Goal: Task Accomplishment & Management: Manage account settings

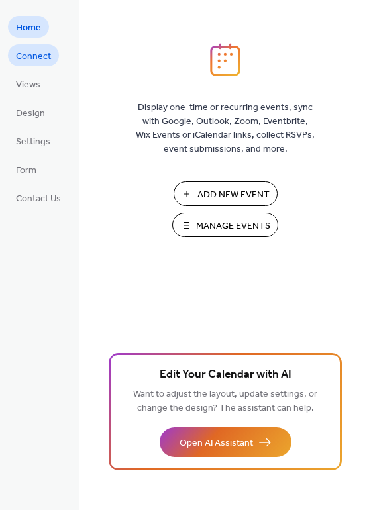
click at [39, 63] on span "Connect" at bounding box center [33, 57] width 35 height 14
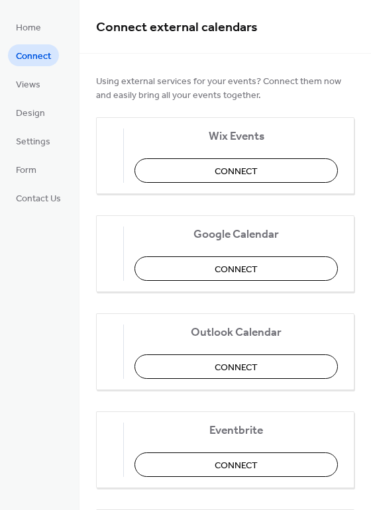
click at [34, 97] on ul "Home Connect Views Design Settings Form Contact Us" at bounding box center [38, 112] width 61 height 193
click at [32, 114] on span "Design" at bounding box center [30, 114] width 29 height 14
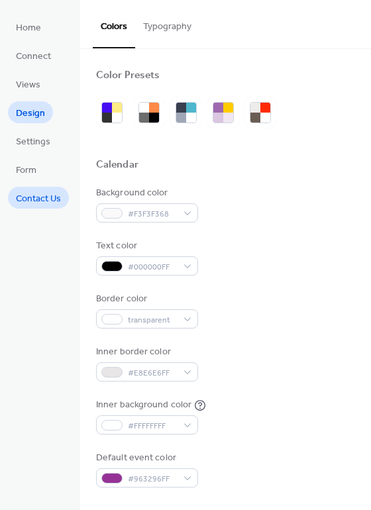
click at [34, 195] on span "Contact Us" at bounding box center [38, 199] width 45 height 14
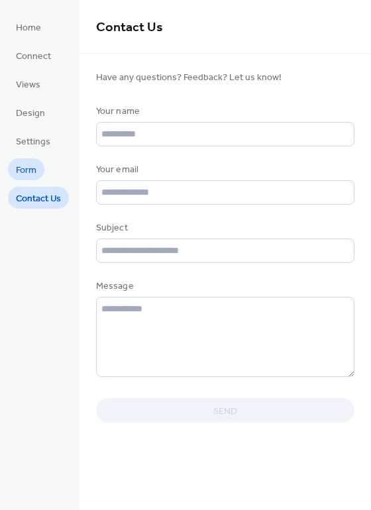
click at [30, 170] on span "Form" at bounding box center [26, 171] width 21 height 14
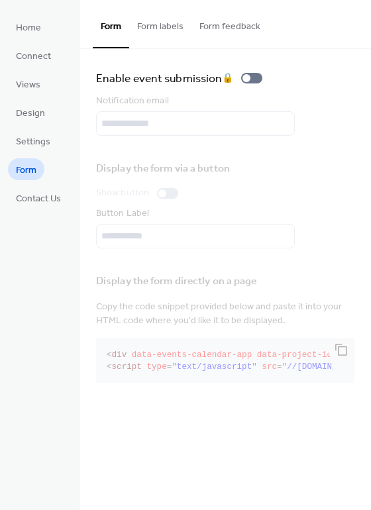
click at [26, 127] on ul "Home Connect Views Design Settings Form Contact Us" at bounding box center [38, 112] width 61 height 193
click at [24, 143] on span "Settings" at bounding box center [33, 142] width 34 height 14
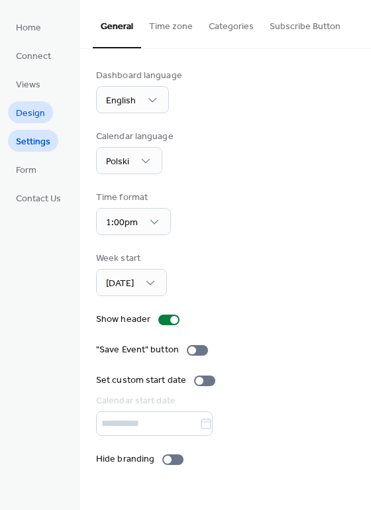
click at [27, 111] on span "Design" at bounding box center [30, 114] width 29 height 14
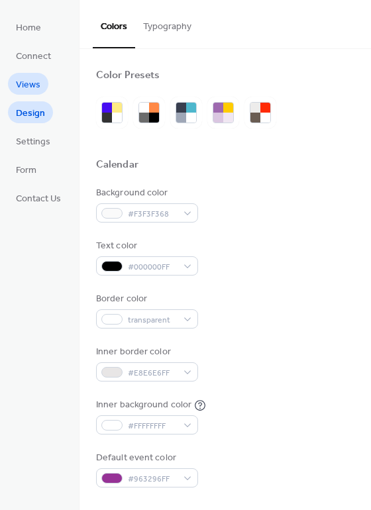
click at [33, 87] on span "Views" at bounding box center [28, 85] width 25 height 14
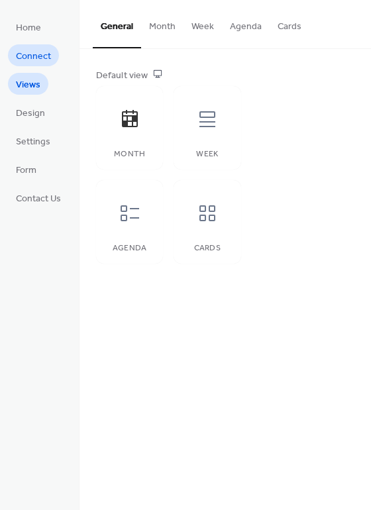
click at [25, 50] on span "Connect" at bounding box center [33, 57] width 35 height 14
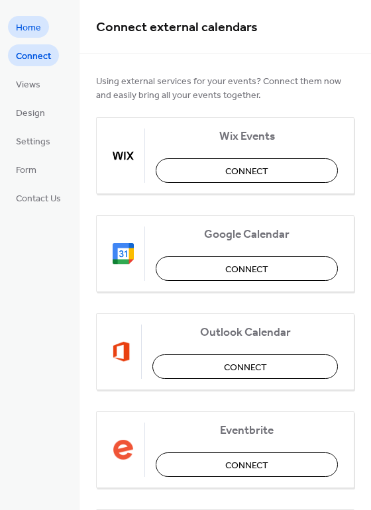
click at [25, 30] on span "Home" at bounding box center [28, 28] width 25 height 14
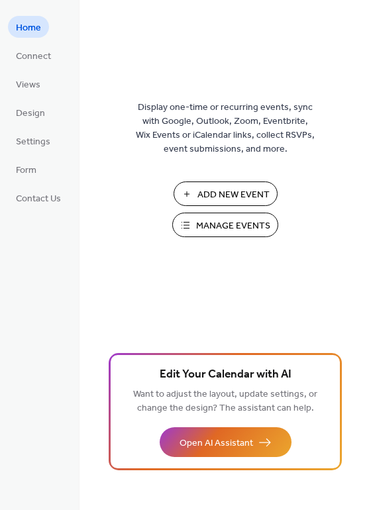
click at [242, 233] on span "Manage Events" at bounding box center [233, 226] width 74 height 14
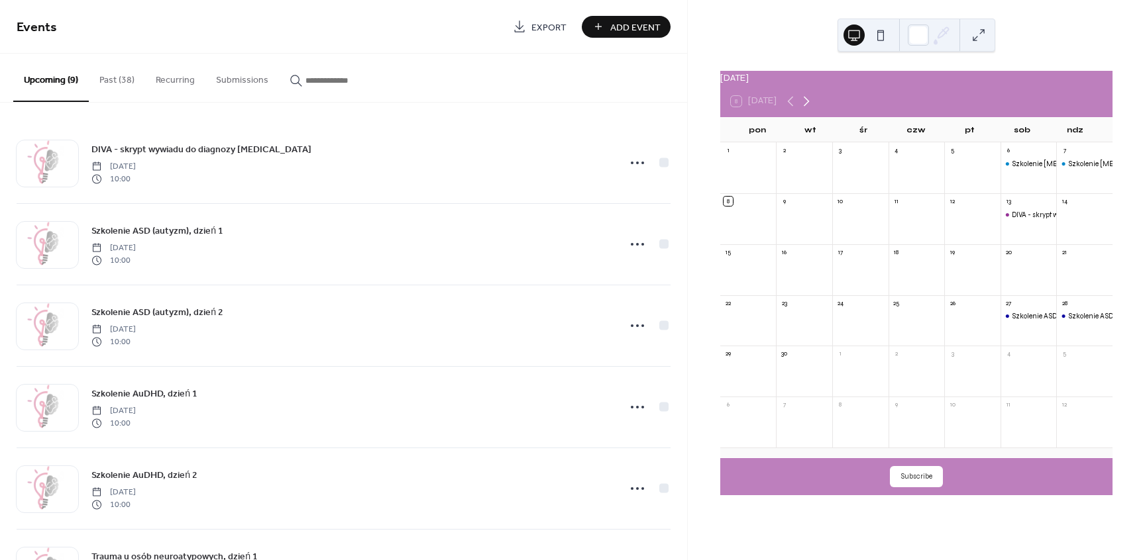
click at [814, 107] on icon at bounding box center [806, 101] width 16 height 16
click at [814, 108] on icon at bounding box center [806, 101] width 16 height 16
click at [1013, 321] on div "Trauma u osób neuroatypowych, dzień 1" at bounding box center [1072, 316] width 123 height 10
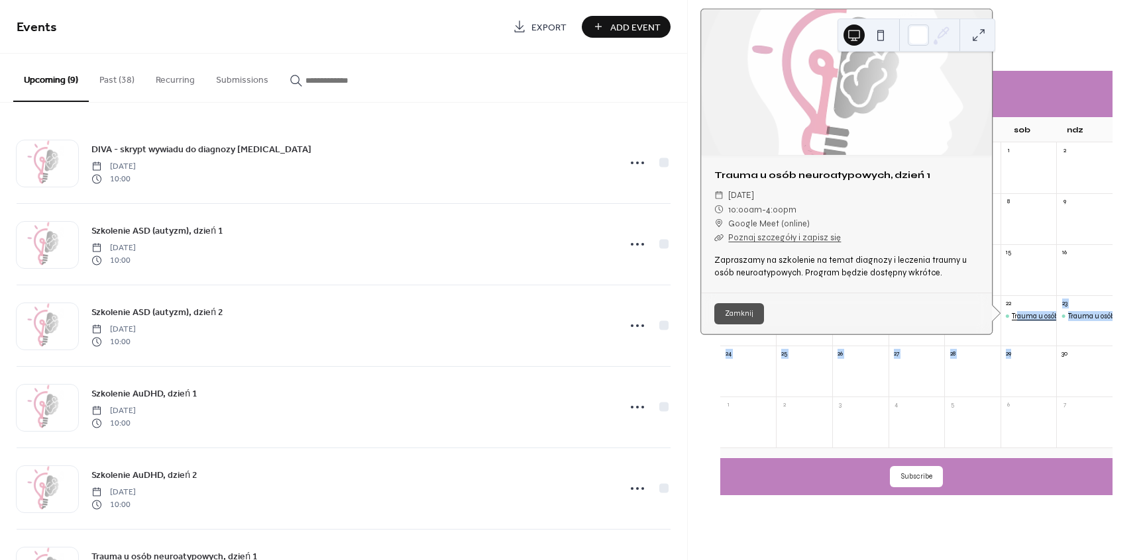
drag, startPoint x: 1013, startPoint y: 322, endPoint x: 1013, endPoint y: 385, distance: 62.9
click at [1013, 321] on div "Trauma u osób neuroatypowych, dzień 1" at bounding box center [1072, 316] width 123 height 10
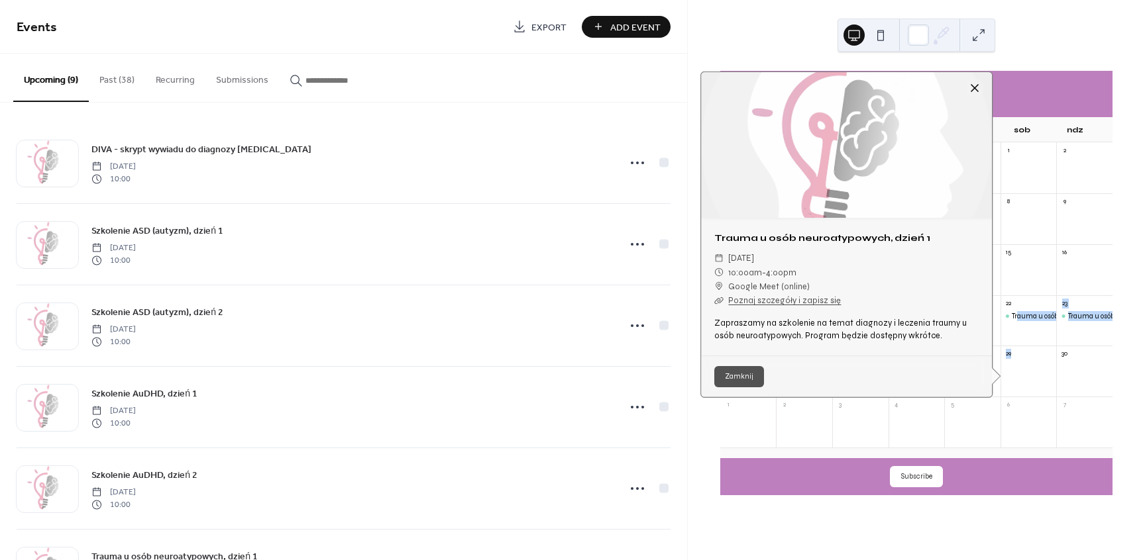
click at [971, 91] on div at bounding box center [974, 88] width 19 height 19
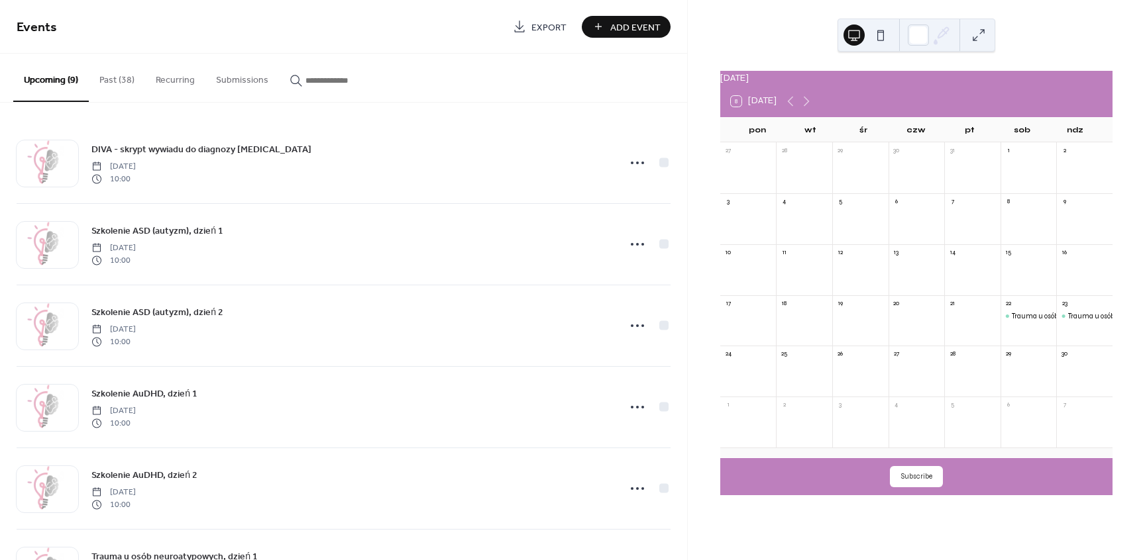
click at [1010, 372] on div at bounding box center [1028, 377] width 56 height 30
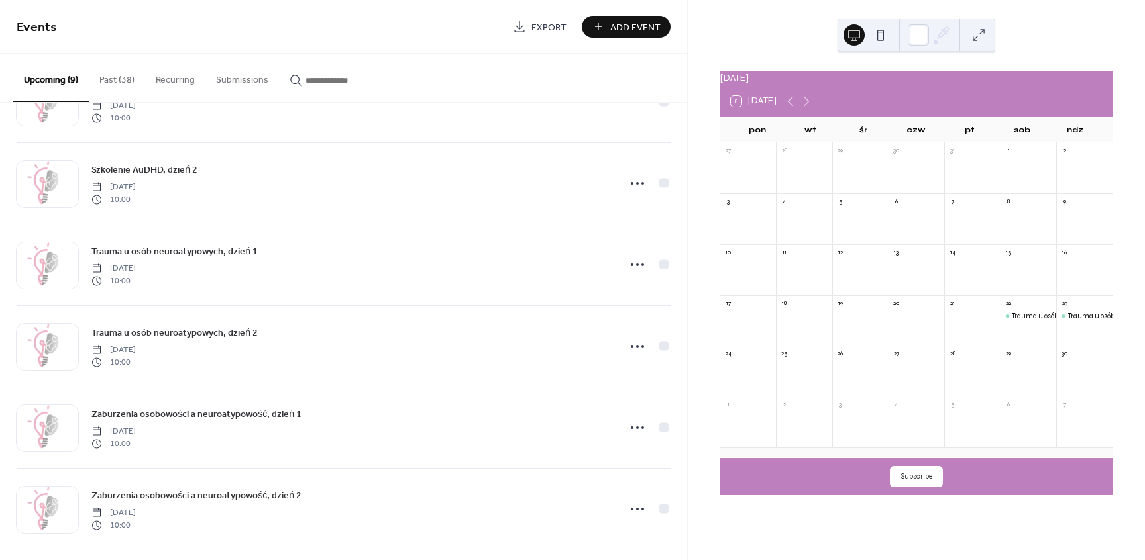
scroll to position [315, 0]
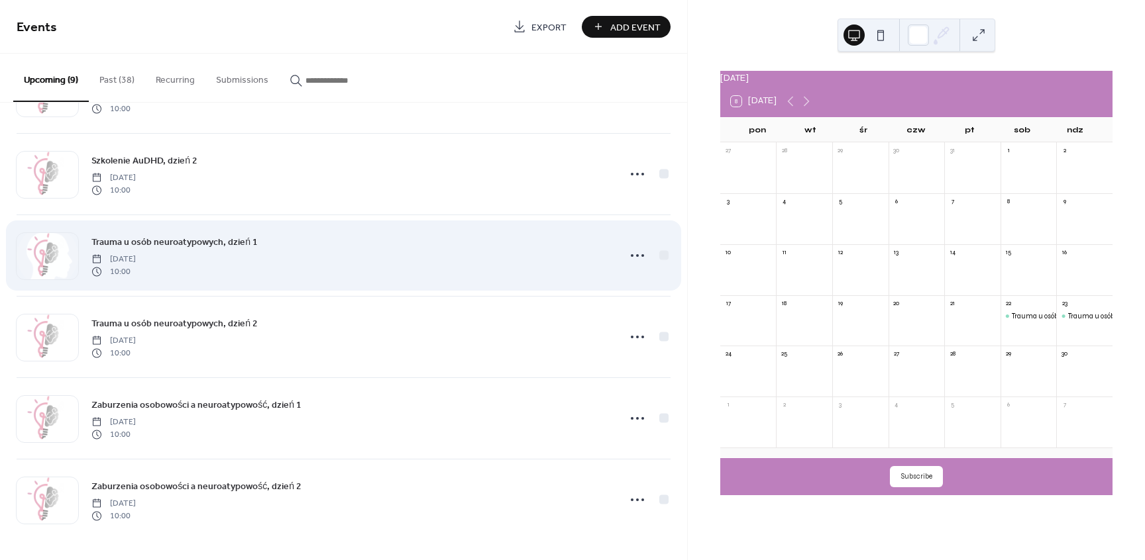
click at [233, 243] on span "Trauma u osób neuroatypowych, dzień 1" at bounding box center [174, 243] width 166 height 14
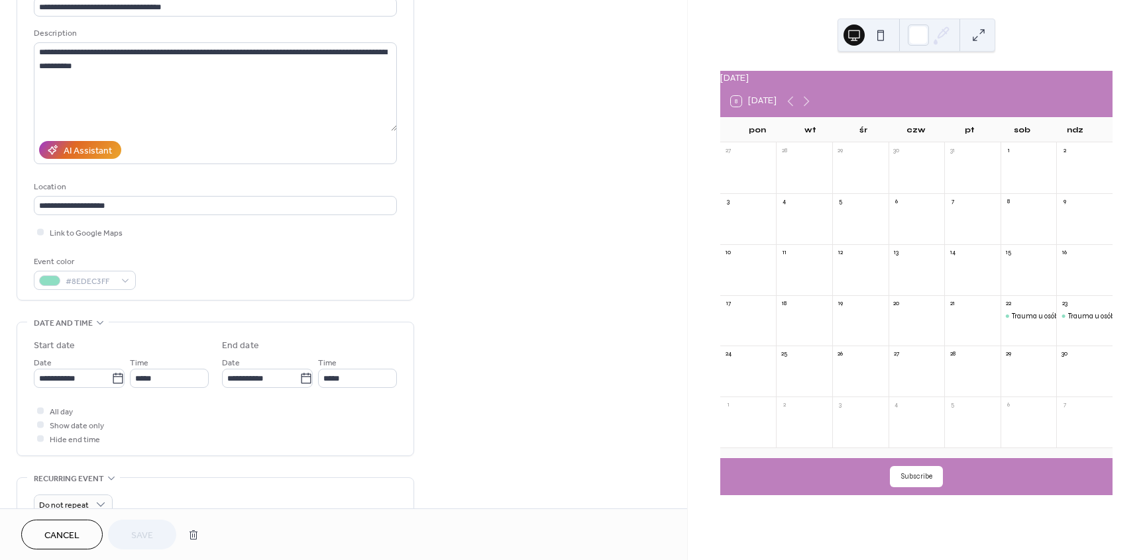
scroll to position [119, 0]
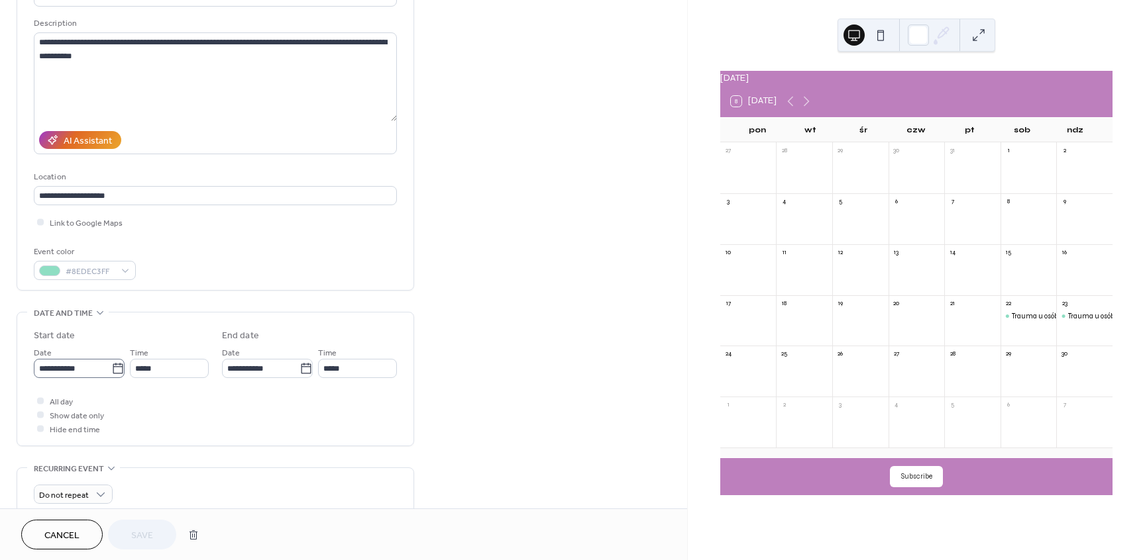
click at [113, 376] on icon at bounding box center [117, 368] width 13 height 13
click at [111, 378] on input "**********" at bounding box center [73, 368] width 78 height 19
click at [182, 535] on td "29" at bounding box center [184, 533] width 21 height 19
type input "**********"
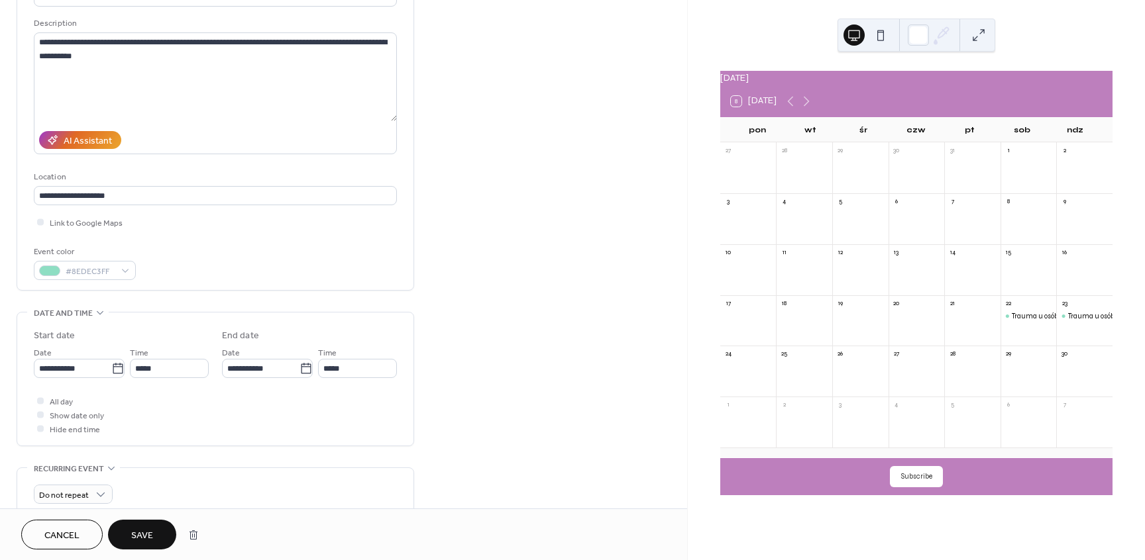
click at [456, 342] on div "**********" at bounding box center [343, 410] width 687 height 913
click at [142, 536] on span "Save" at bounding box center [142, 536] width 22 height 14
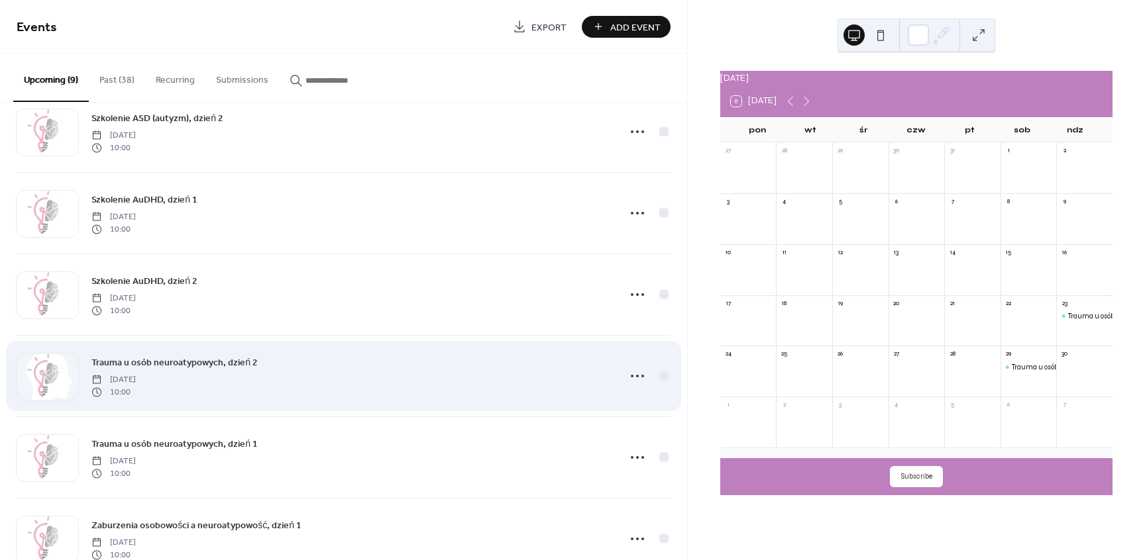
scroll to position [199, 0]
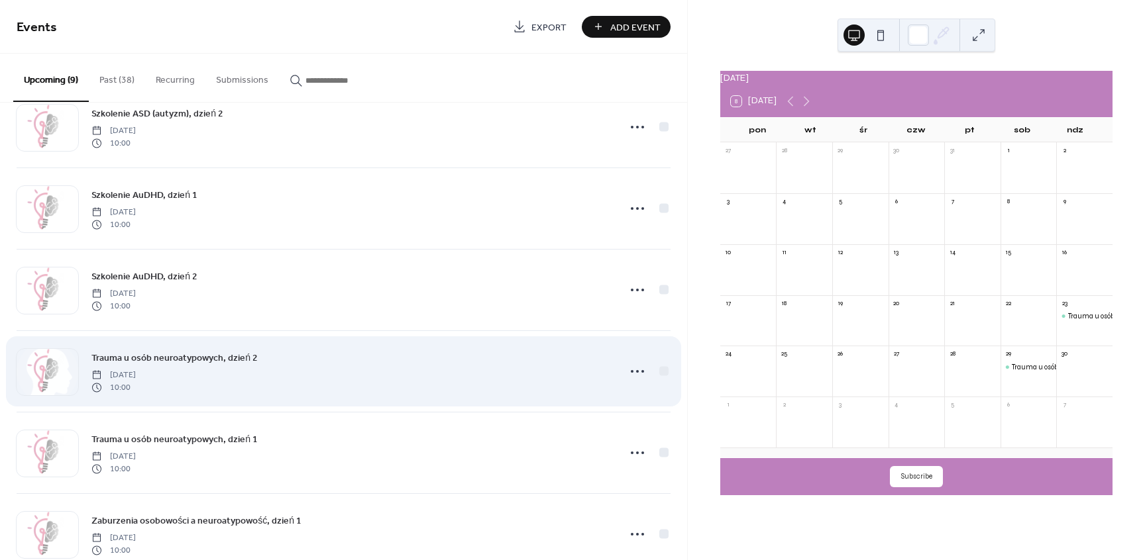
click at [182, 355] on span "Trauma u osób neuroatypowych, dzień 2" at bounding box center [174, 359] width 166 height 14
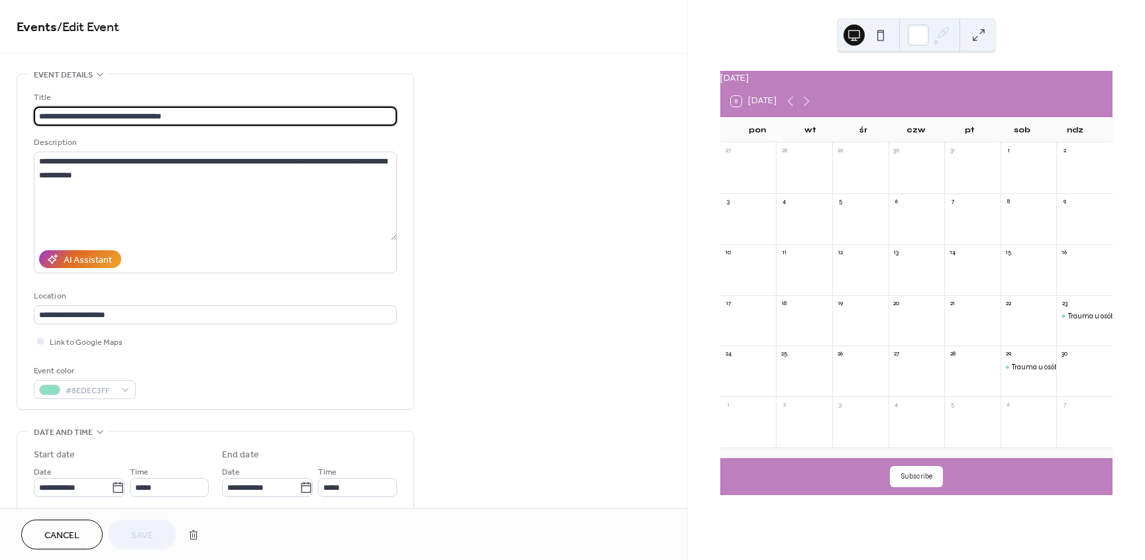
scroll to position [40, 0]
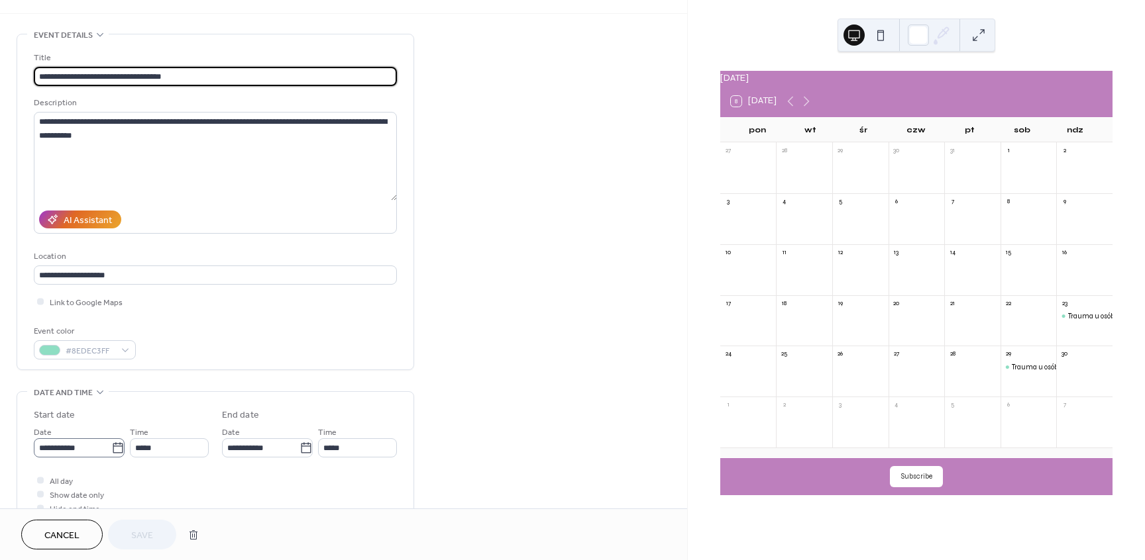
click at [112, 454] on icon at bounding box center [117, 448] width 13 height 13
click at [111, 454] on input "**********" at bounding box center [73, 448] width 78 height 19
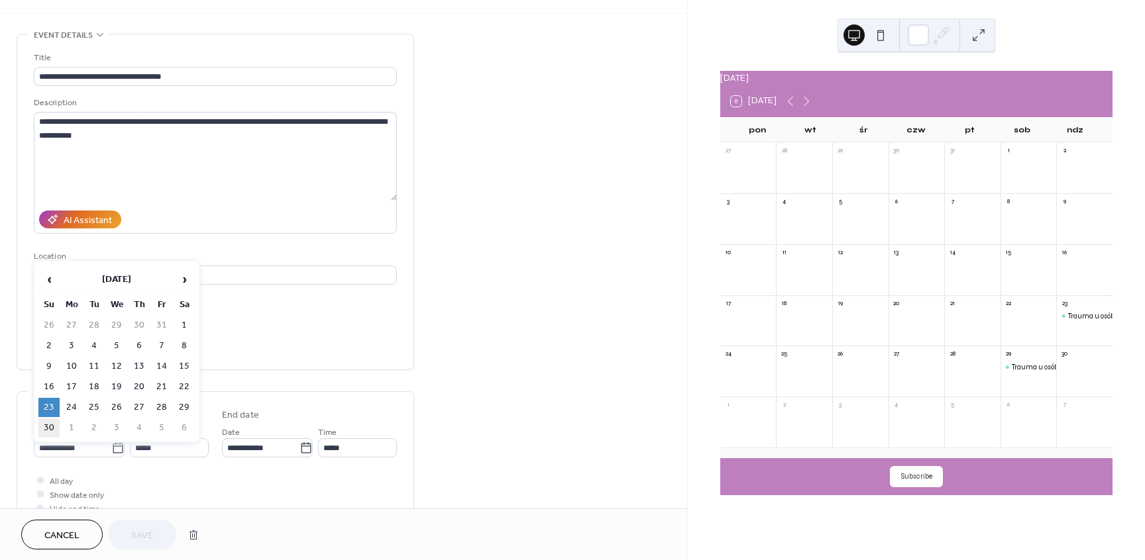
click at [48, 428] on td "30" at bounding box center [48, 428] width 21 height 19
type input "**********"
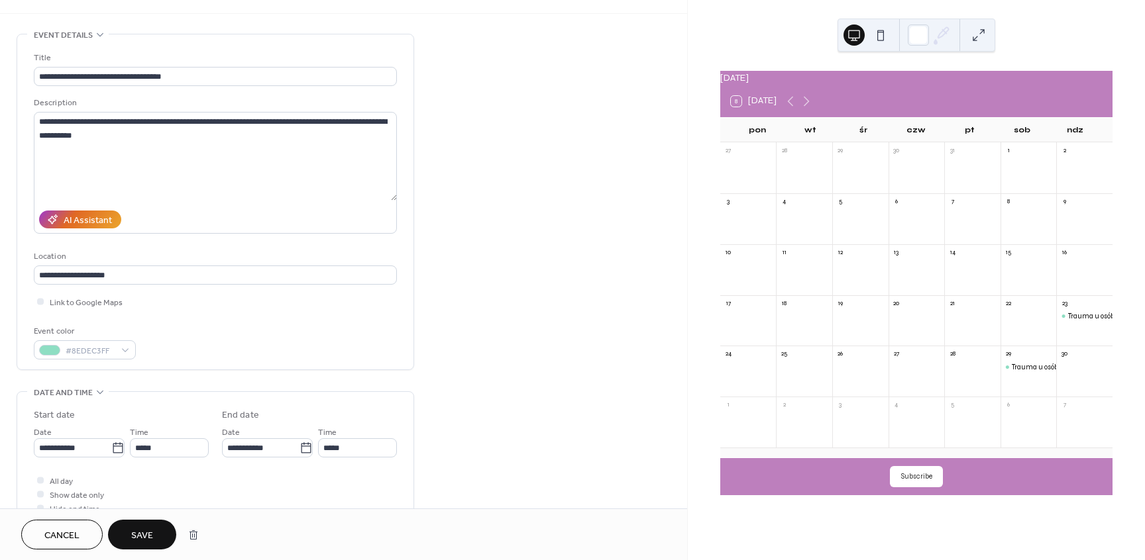
click at [475, 419] on div "**********" at bounding box center [343, 490] width 687 height 913
click at [151, 537] on span "Save" at bounding box center [142, 536] width 22 height 14
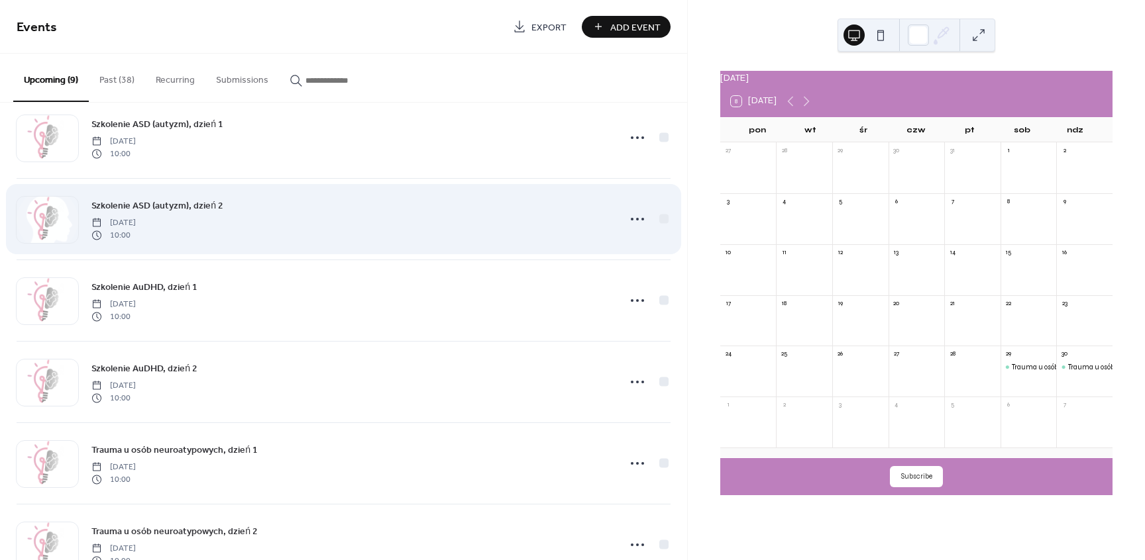
scroll to position [119, 0]
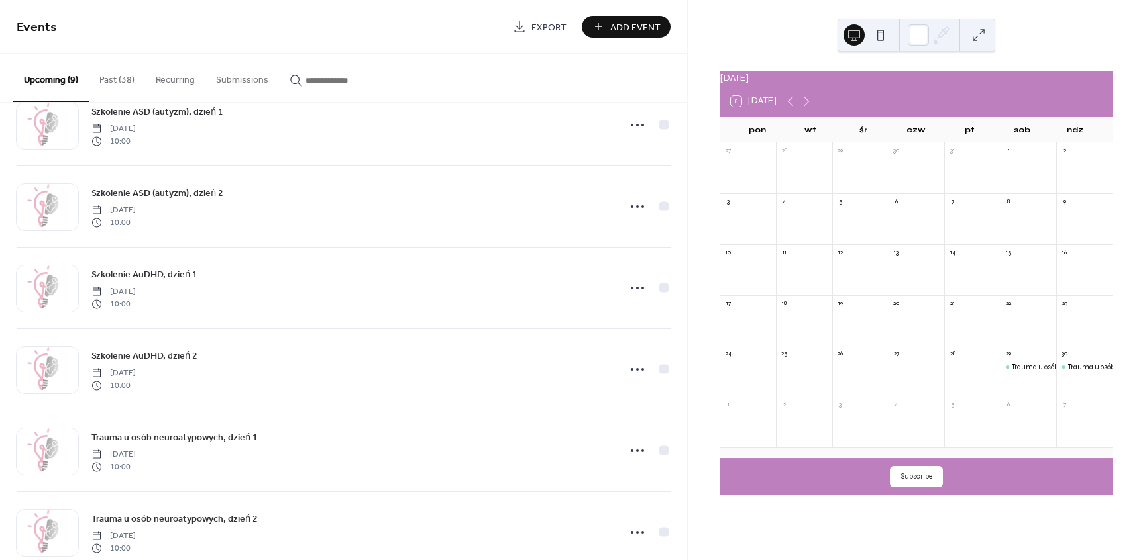
click at [915, 484] on button "Subscribe" at bounding box center [916, 476] width 53 height 21
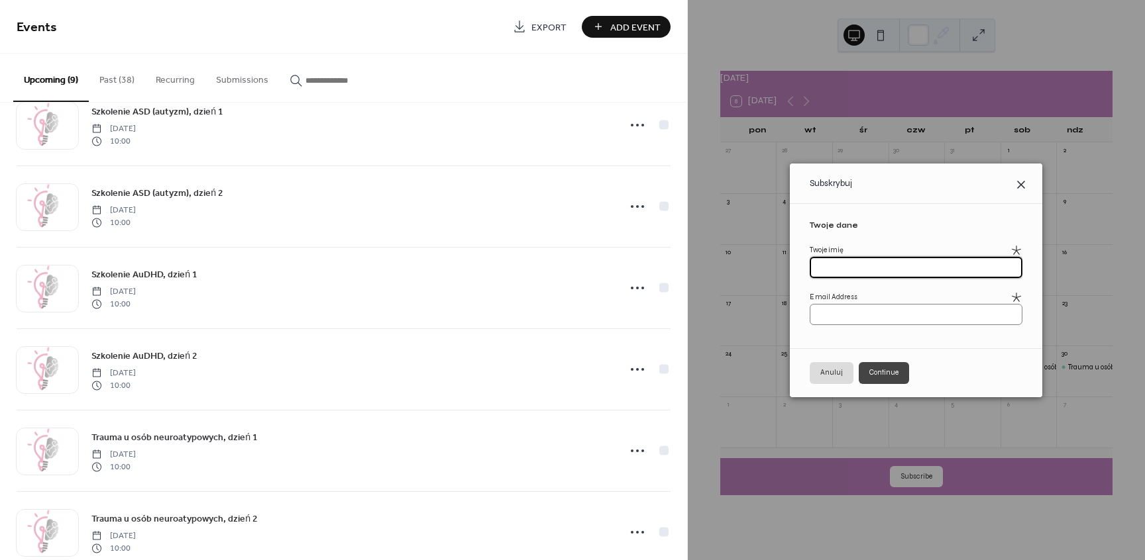
click at [1029, 187] on icon at bounding box center [1021, 185] width 16 height 16
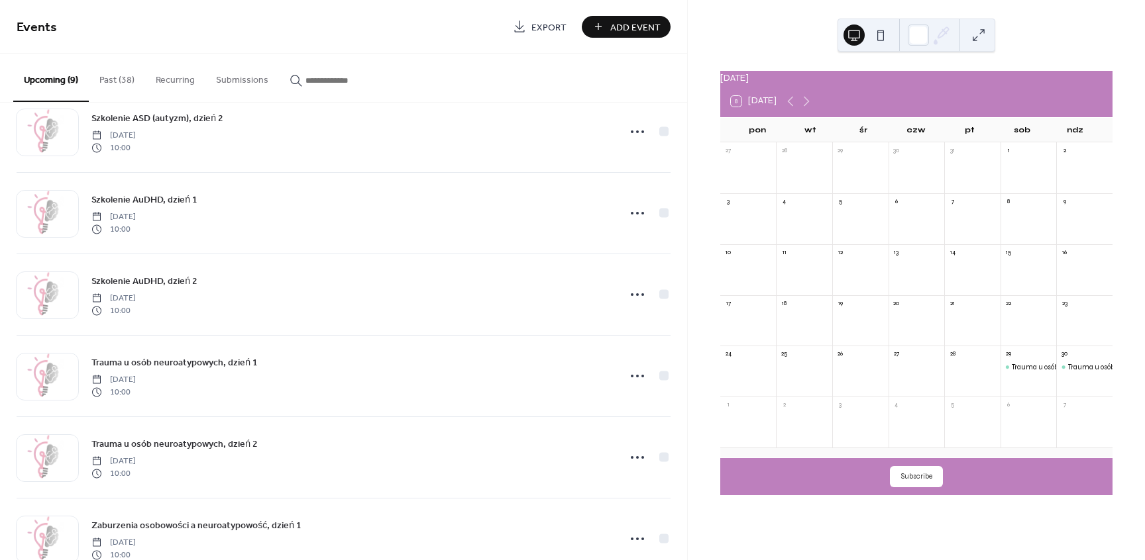
scroll to position [315, 0]
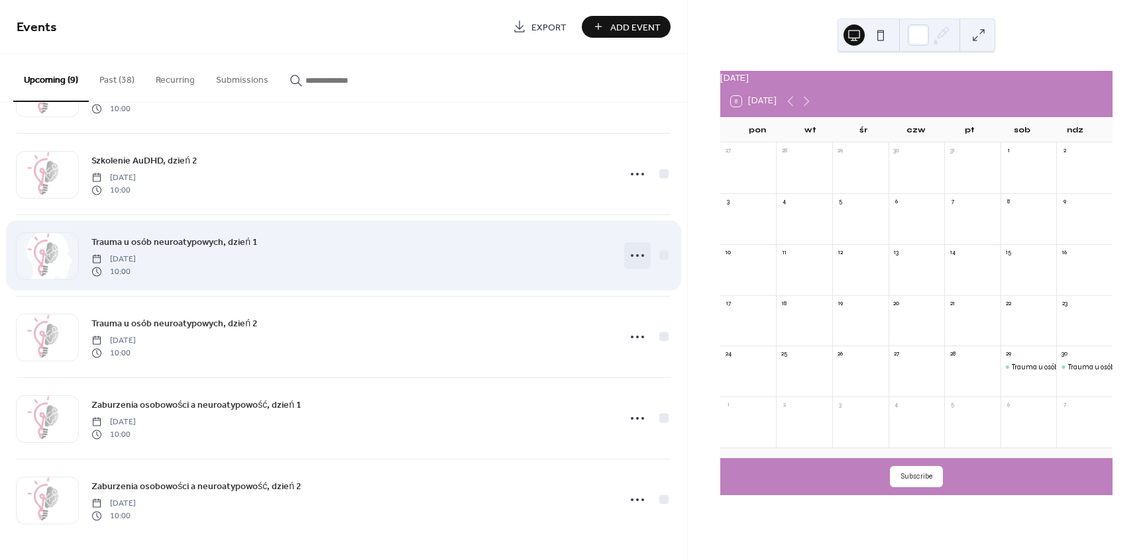
click at [645, 254] on icon at bounding box center [637, 255] width 21 height 21
click at [662, 258] on div at bounding box center [663, 254] width 9 height 9
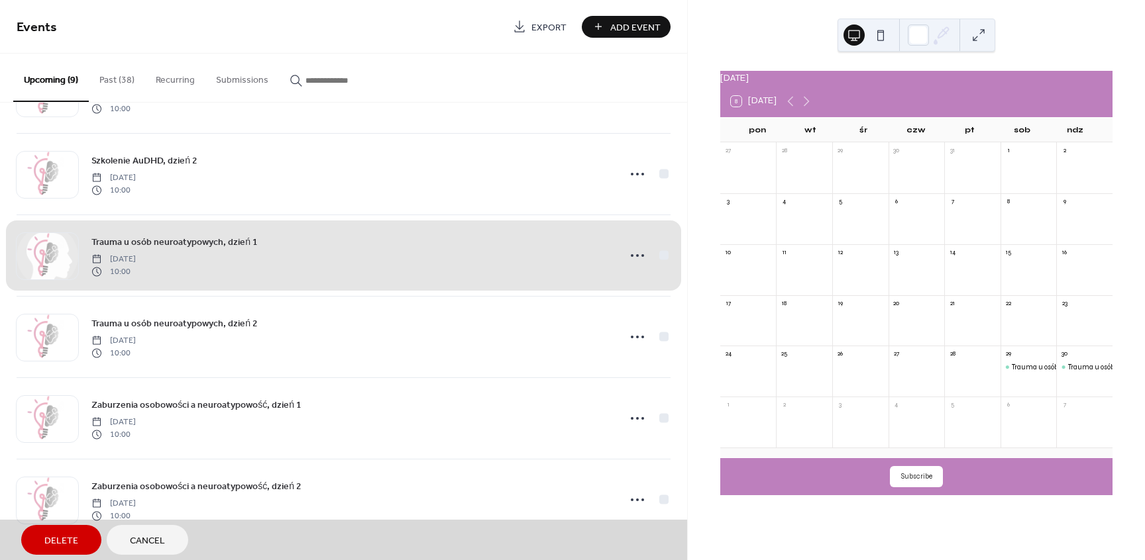
click at [662, 258] on div "Trauma u osób neuroatypowych, dzień 1 Saturday, November 29, 2025 10:00" at bounding box center [344, 255] width 654 height 81
